Goal: Information Seeking & Learning: Find specific fact

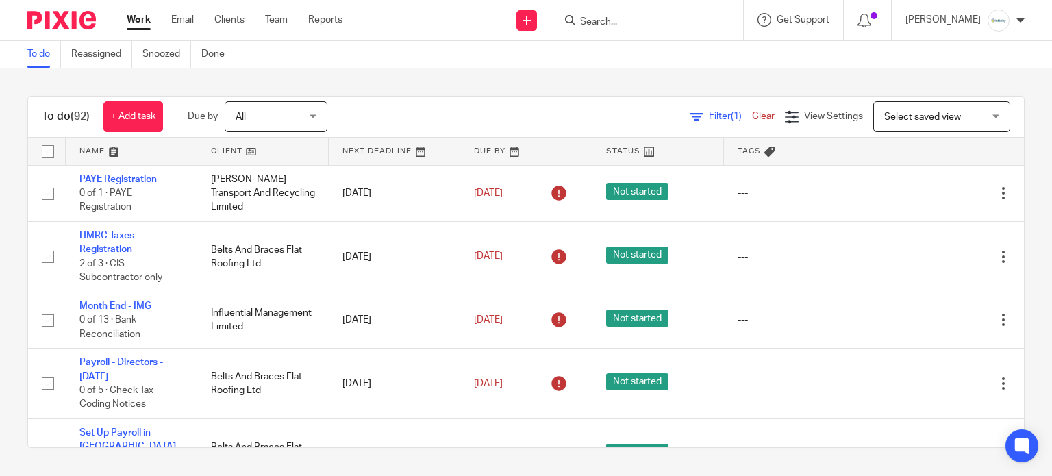
click at [644, 30] on div at bounding box center [647, 20] width 192 height 40
click at [635, 16] on input "Search" at bounding box center [640, 22] width 123 height 12
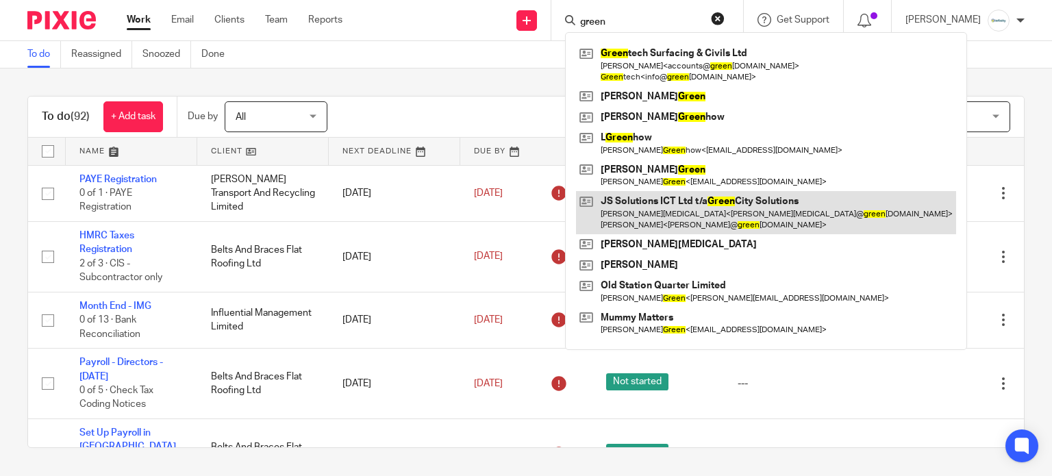
type input "green"
click at [638, 200] on link at bounding box center [766, 212] width 380 height 42
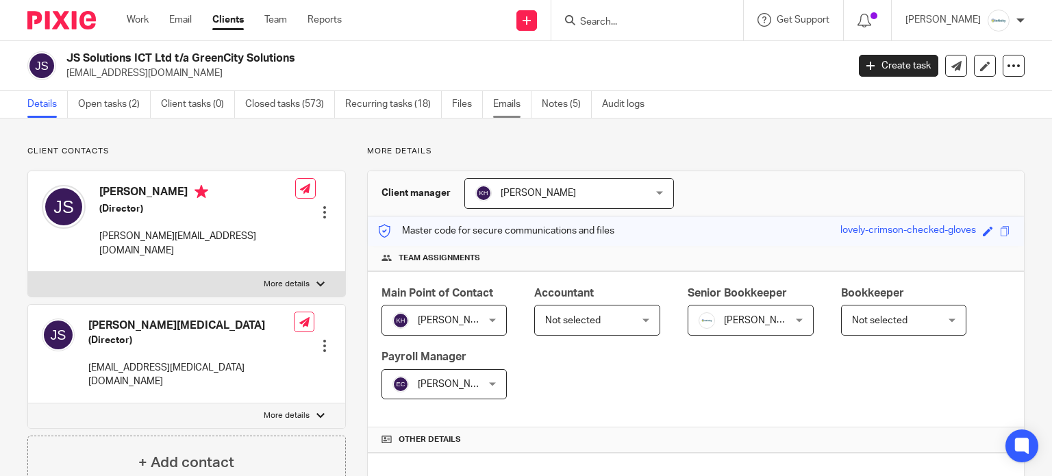
click at [507, 98] on link "Emails" at bounding box center [512, 104] width 38 height 27
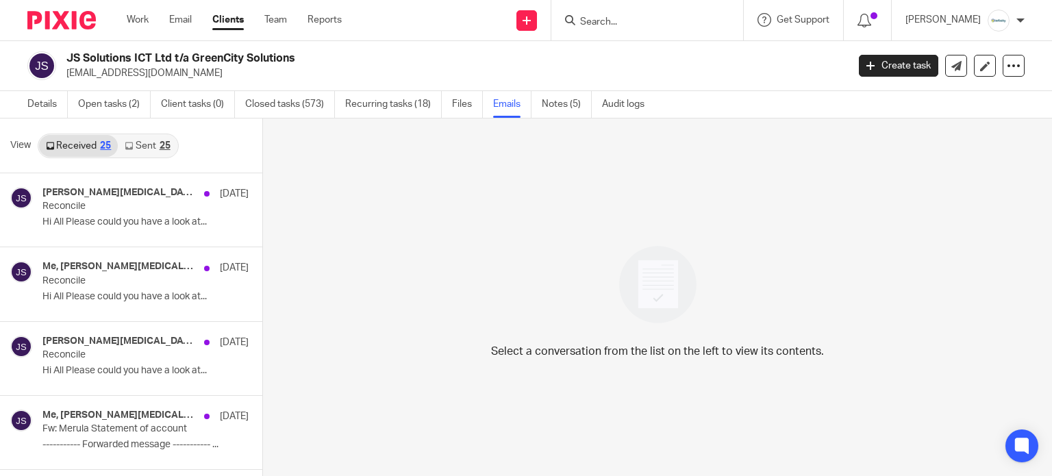
click at [148, 140] on link "Sent 25" at bounding box center [147, 146] width 59 height 22
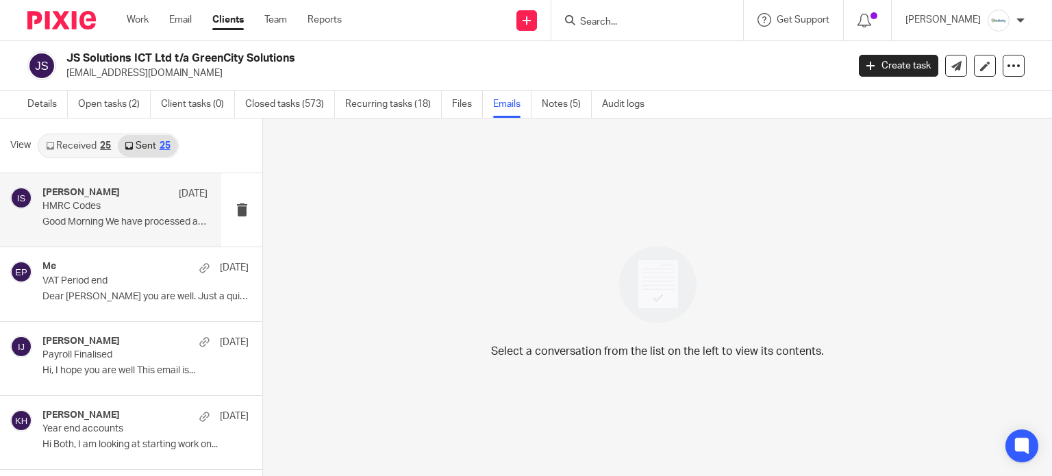
click at [163, 227] on p "Good Morning We have processed a request..." at bounding box center [124, 222] width 165 height 12
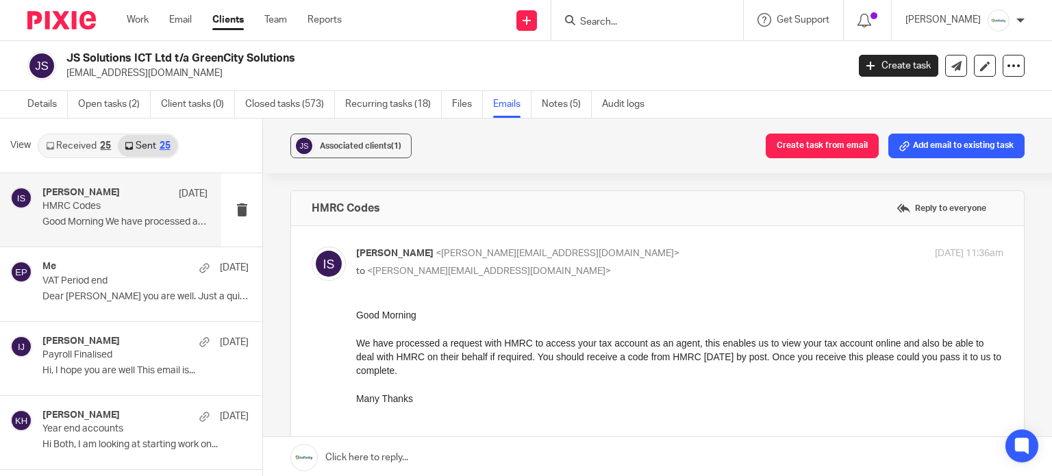
scroll to position [91, 0]
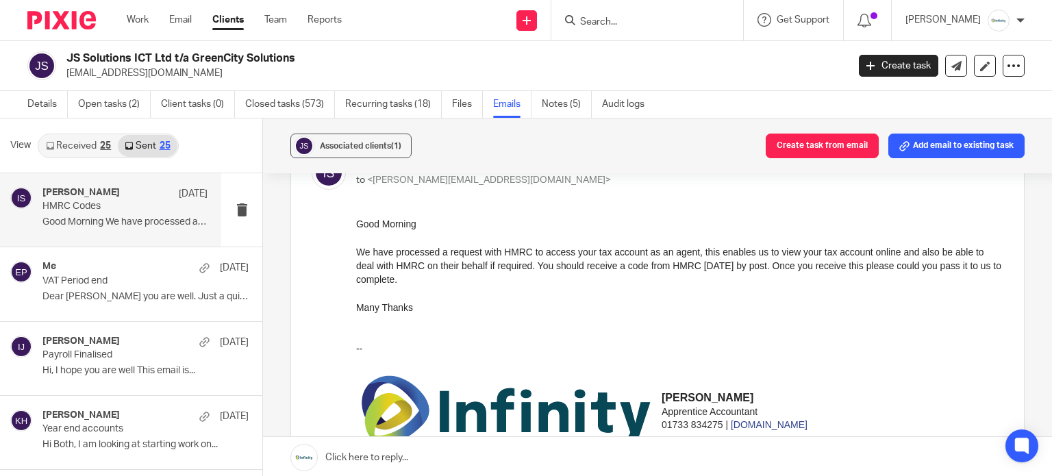
click at [633, 16] on input "Search" at bounding box center [640, 22] width 123 height 12
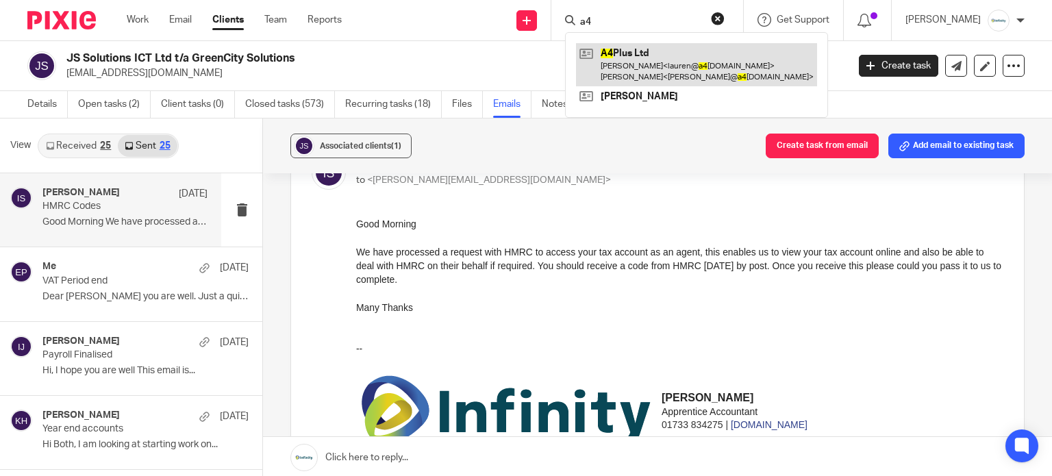
type input "a4"
click at [659, 56] on link at bounding box center [696, 64] width 241 height 42
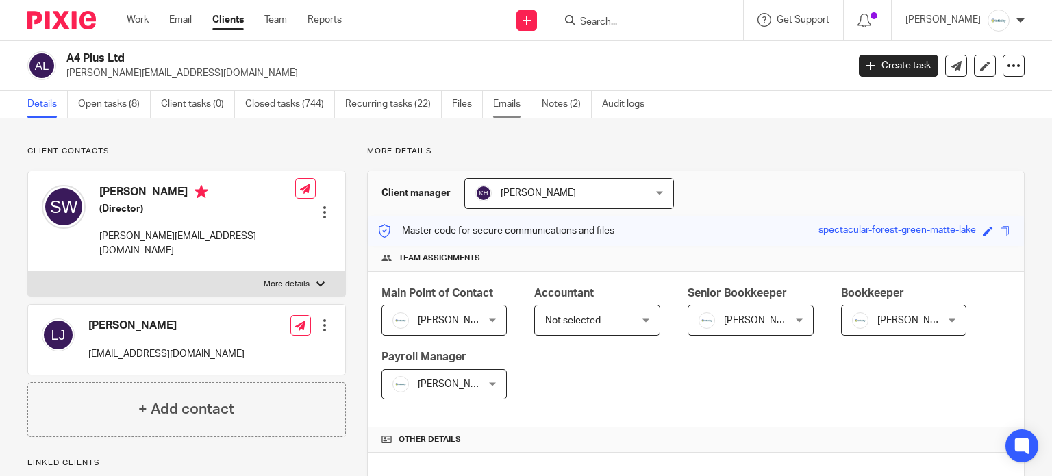
click at [495, 106] on link "Emails" at bounding box center [512, 104] width 38 height 27
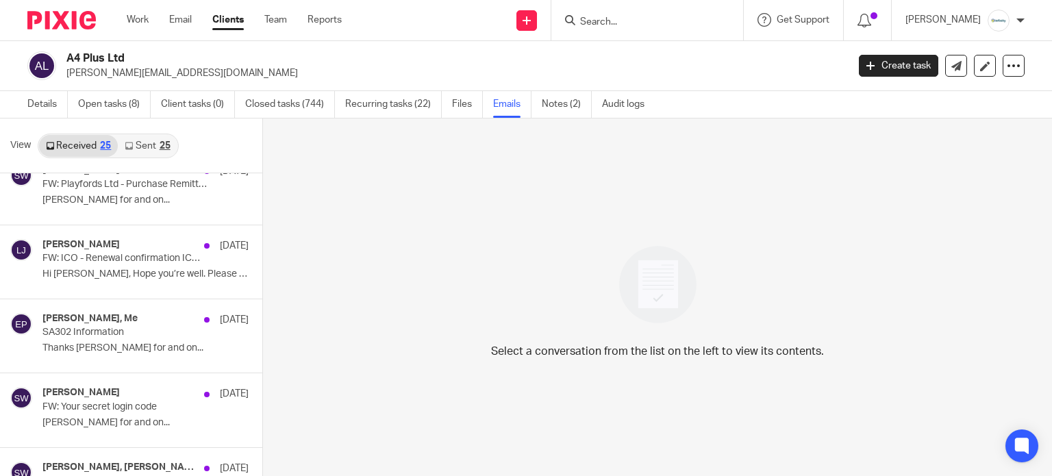
scroll to position [1004, 0]
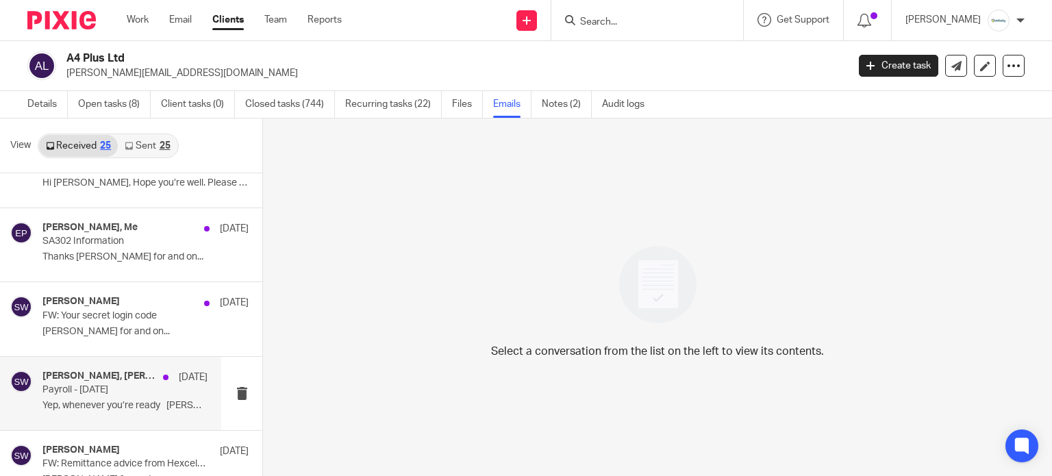
click at [153, 392] on p "Payroll - [DATE]" at bounding box center [108, 390] width 132 height 12
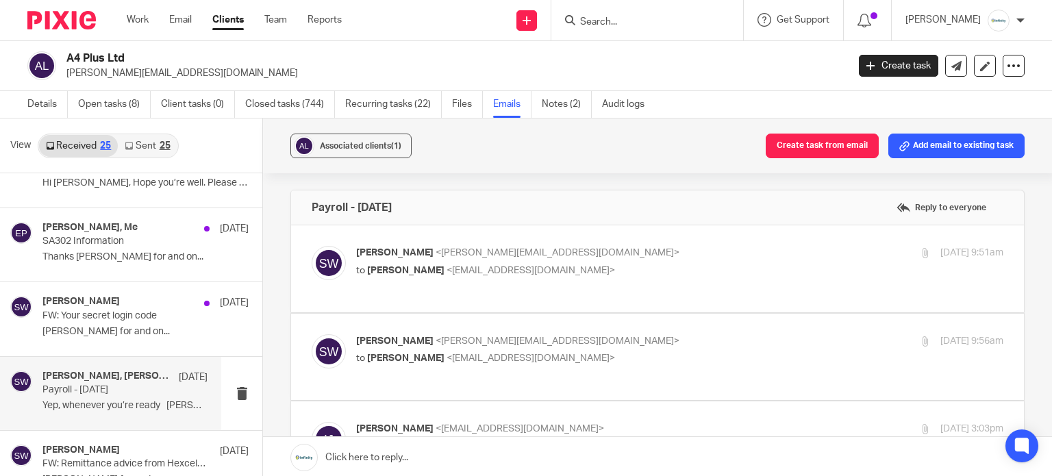
scroll to position [0, 0]
click at [504, 347] on p "[PERSON_NAME] <[PERSON_NAME][EMAIL_ADDRESS][DOMAIN_NAME]>" at bounding box center [571, 342] width 431 height 14
checkbox input "true"
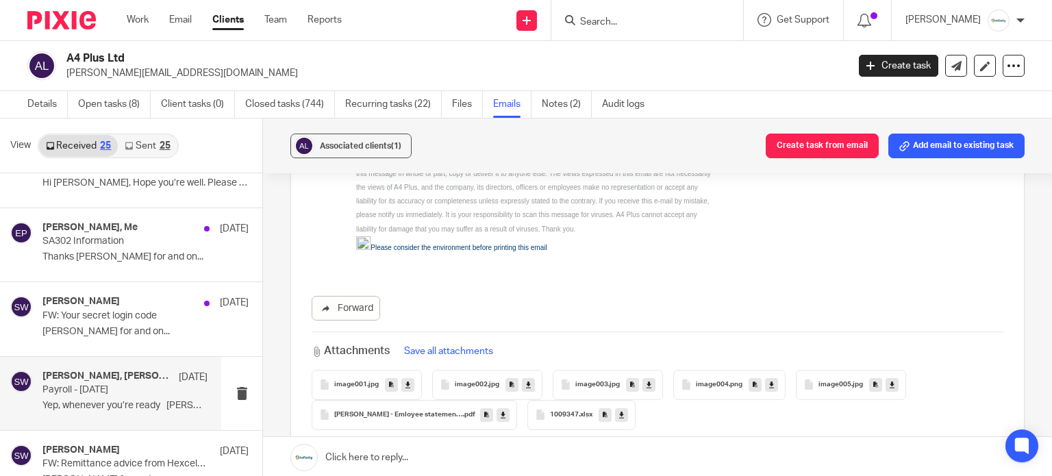
scroll to position [1096, 0]
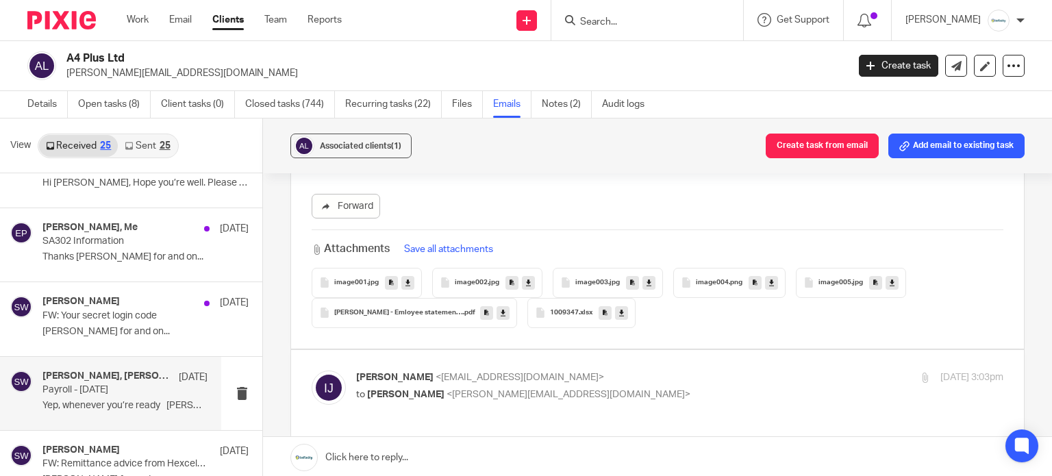
click at [619, 314] on icon at bounding box center [621, 312] width 5 height 10
